Goal: Transaction & Acquisition: Purchase product/service

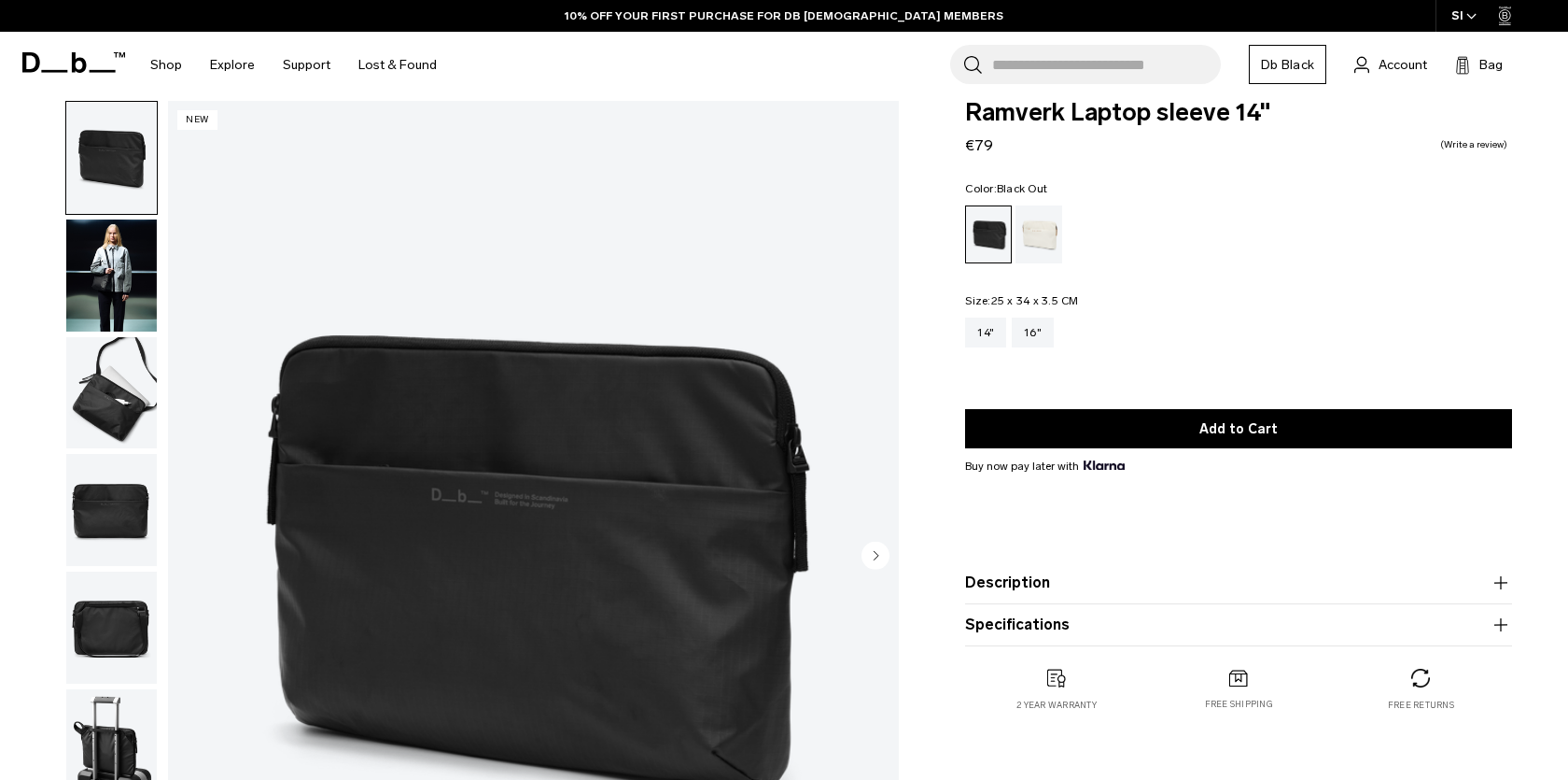
scroll to position [24, 0]
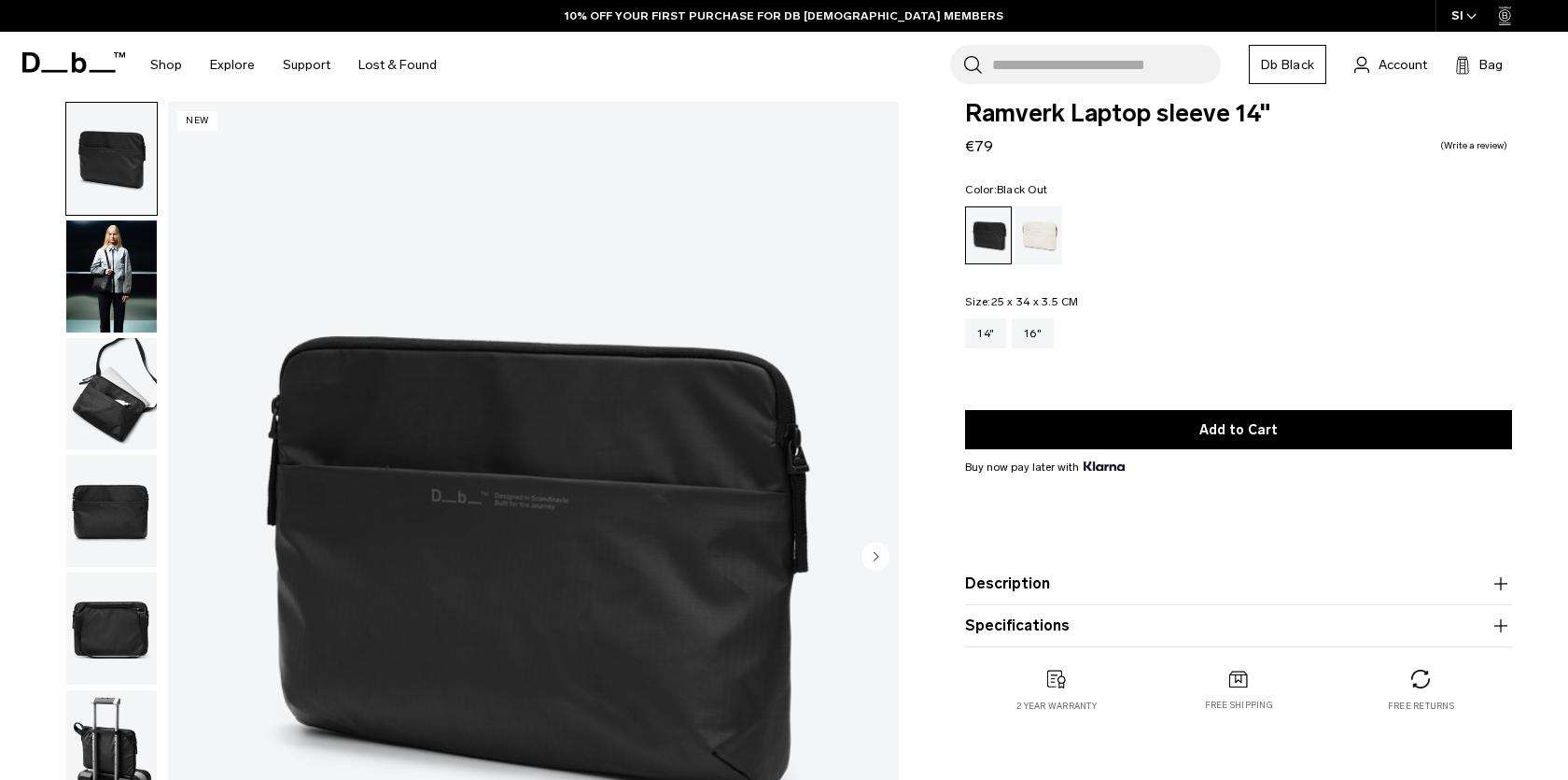
click at [575, 202] on img "1 / 6" at bounding box center [533, 559] width 731 height 913
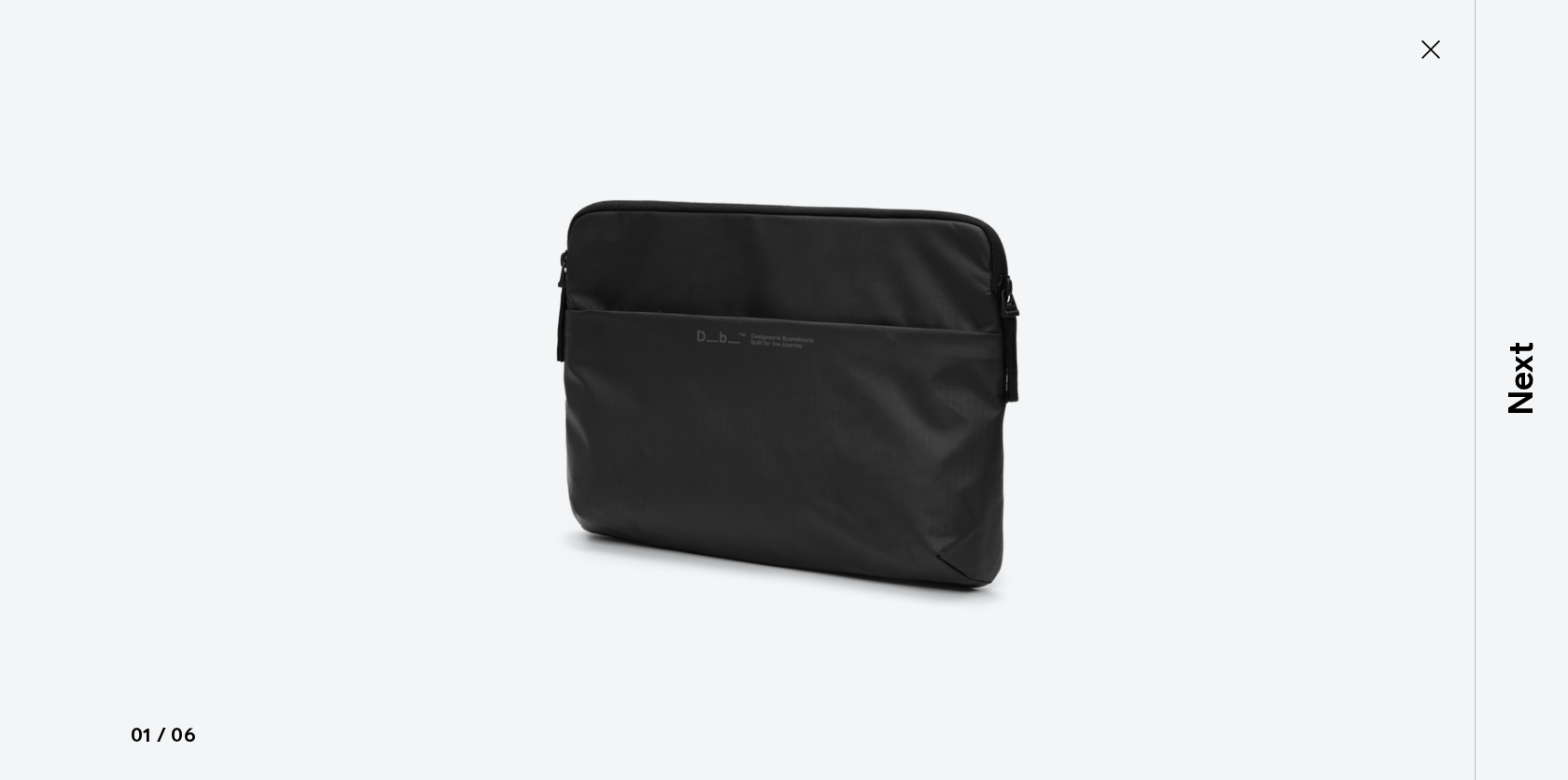
type button "Close"
